Goal: Task Accomplishment & Management: Manage account settings

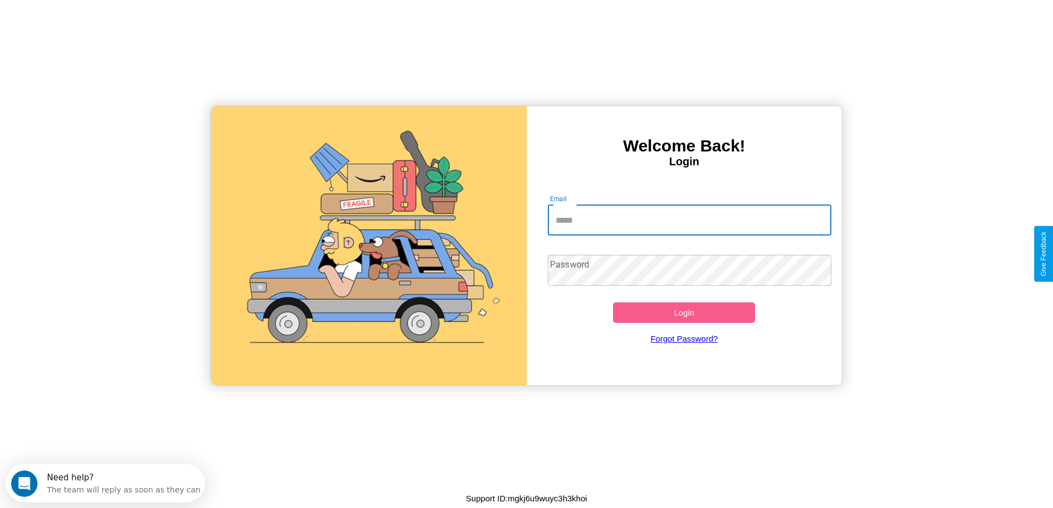
click at [689, 220] on input "Email" at bounding box center [689, 219] width 283 height 31
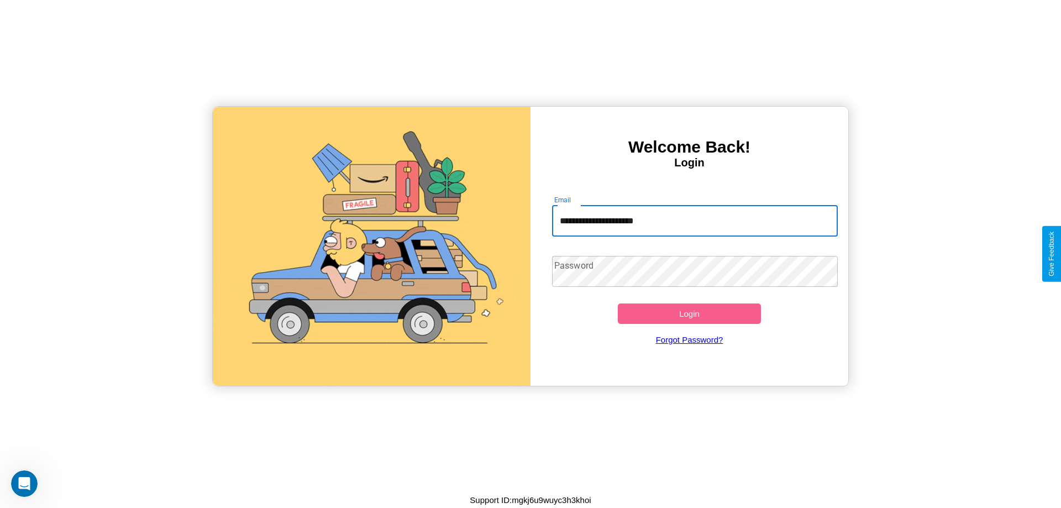
type input "**********"
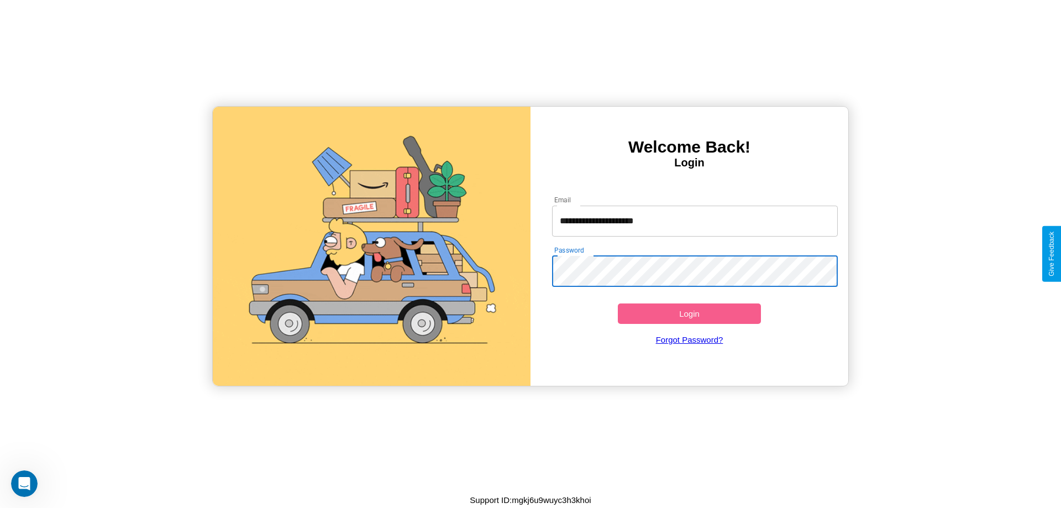
click at [689, 313] on button "Login" at bounding box center [689, 313] width 143 height 20
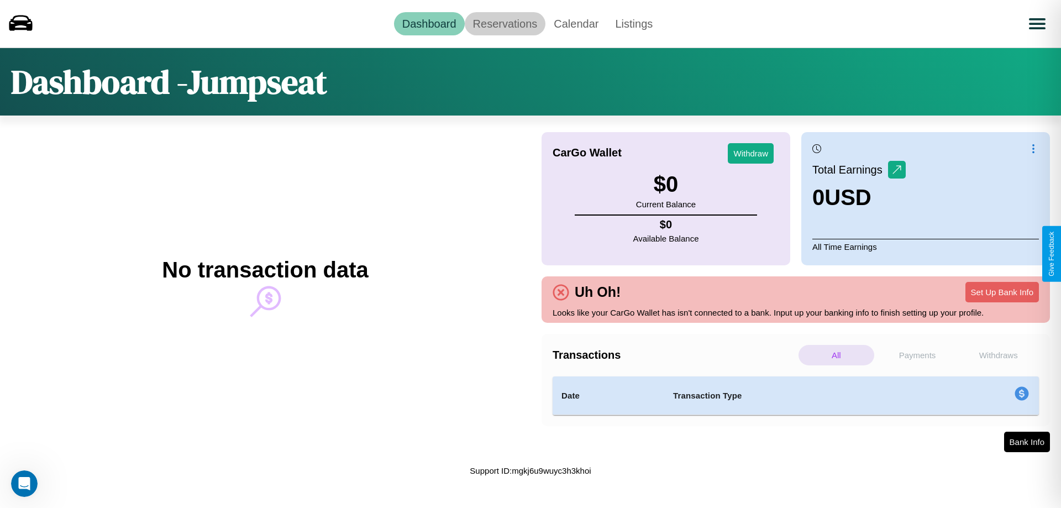
click at [505, 23] on link "Reservations" at bounding box center [505, 23] width 81 height 23
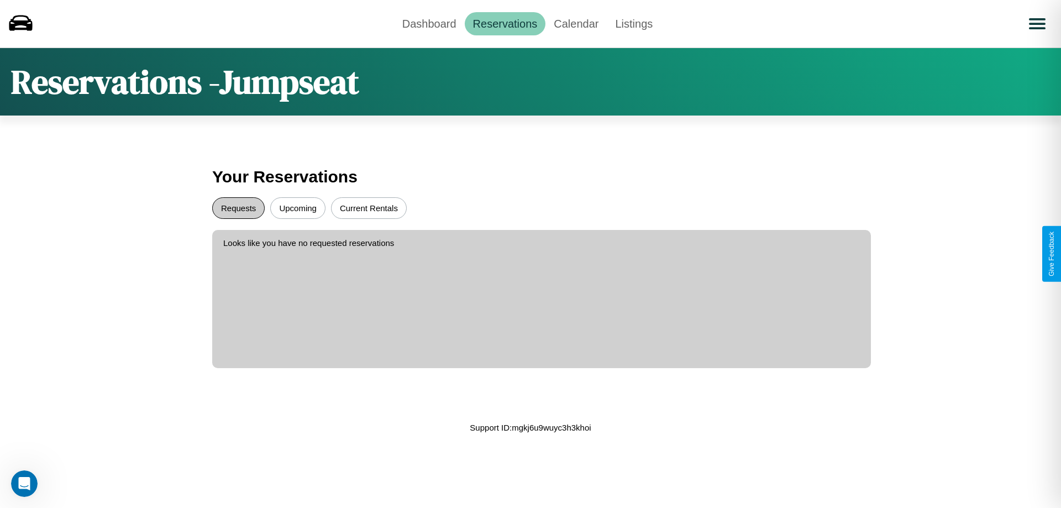
click at [238, 208] on button "Requests" at bounding box center [238, 208] width 52 height 22
click at [369, 208] on button "Current Rentals" at bounding box center [369, 208] width 76 height 22
